Goal: Navigation & Orientation: Find specific page/section

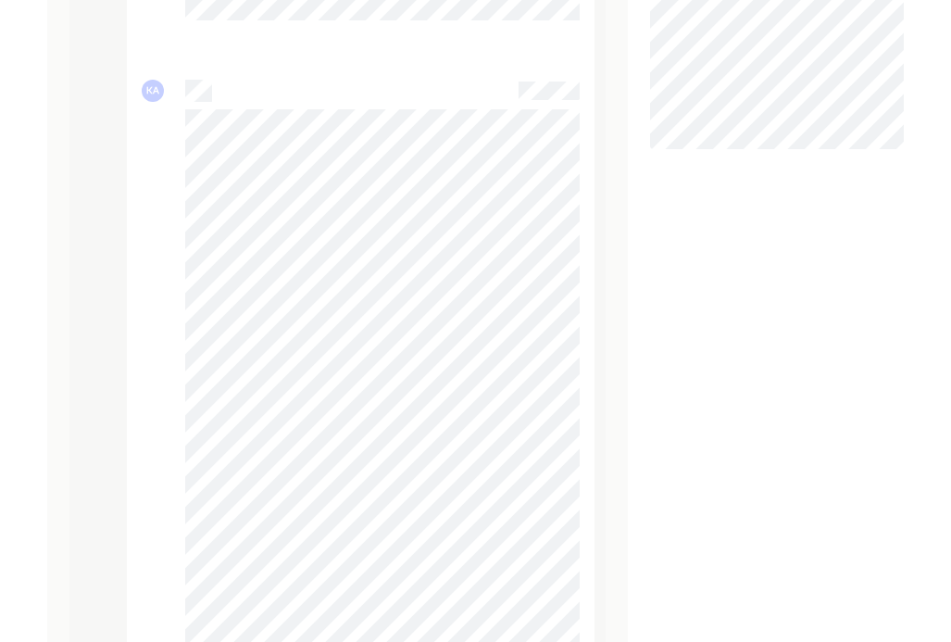
scroll to position [1100, 0]
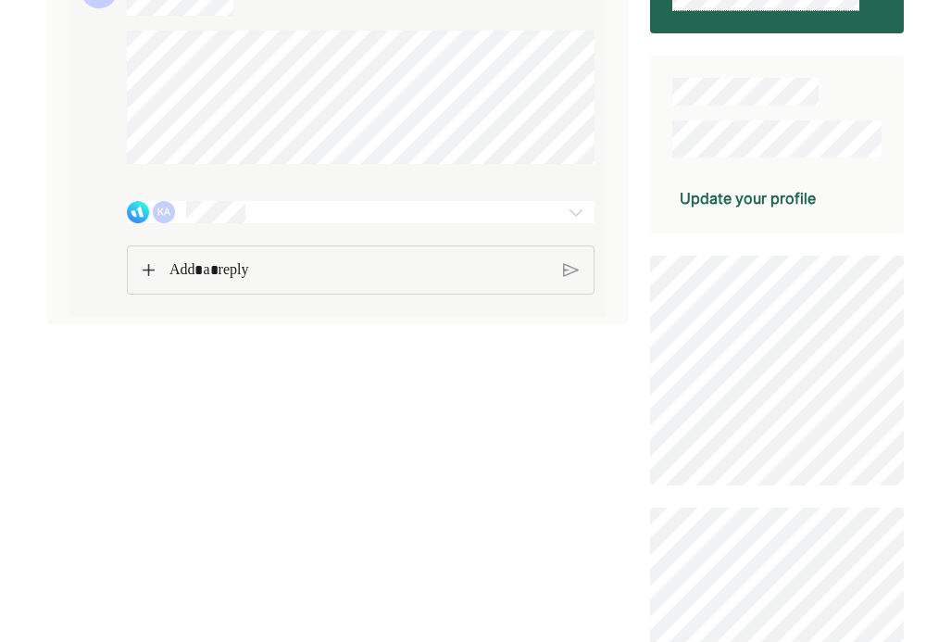
scroll to position [376, 0]
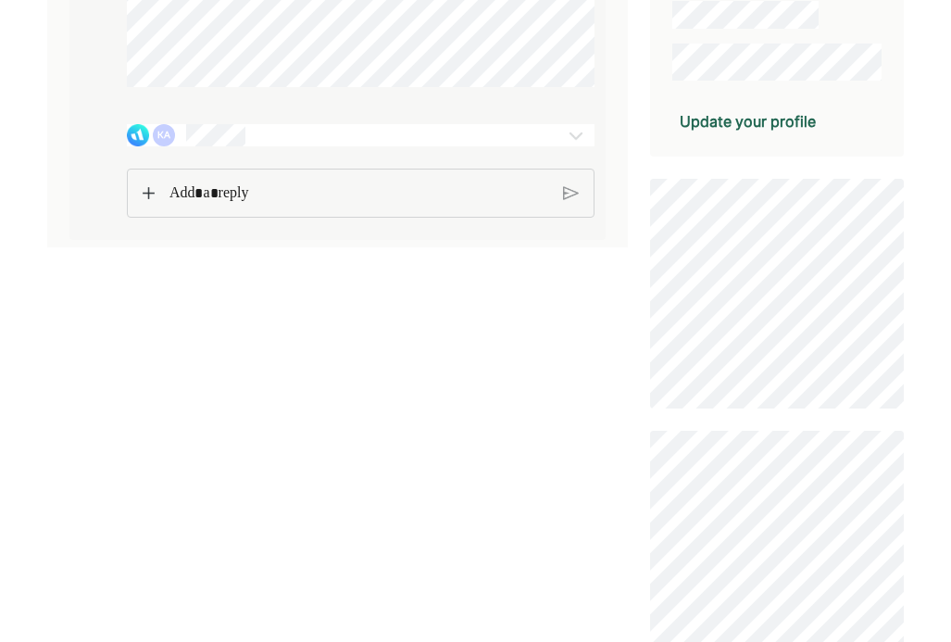
click at [571, 146] on img at bounding box center [576, 135] width 22 height 22
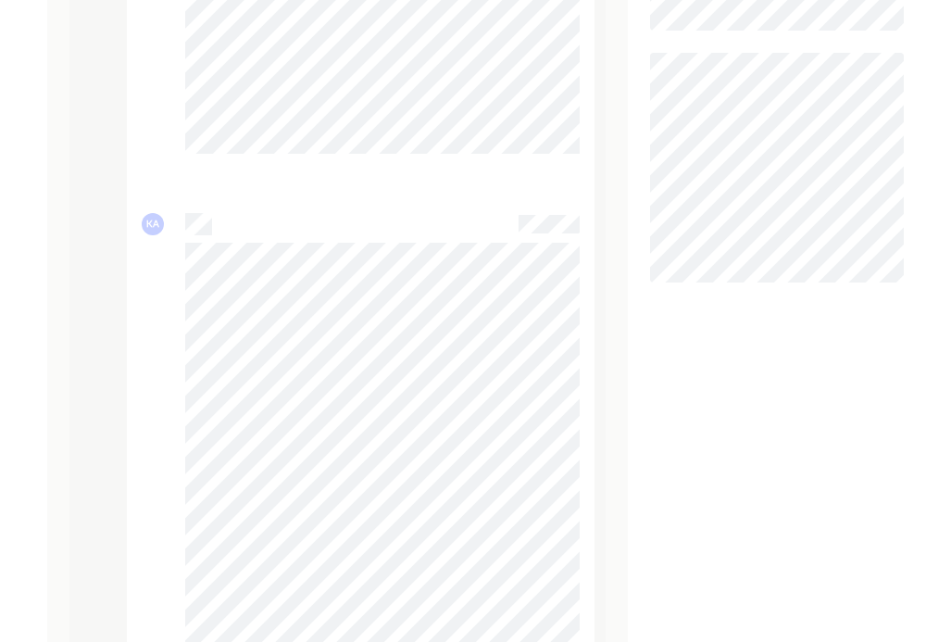
scroll to position [0, 0]
